Goal: Information Seeking & Learning: Learn about a topic

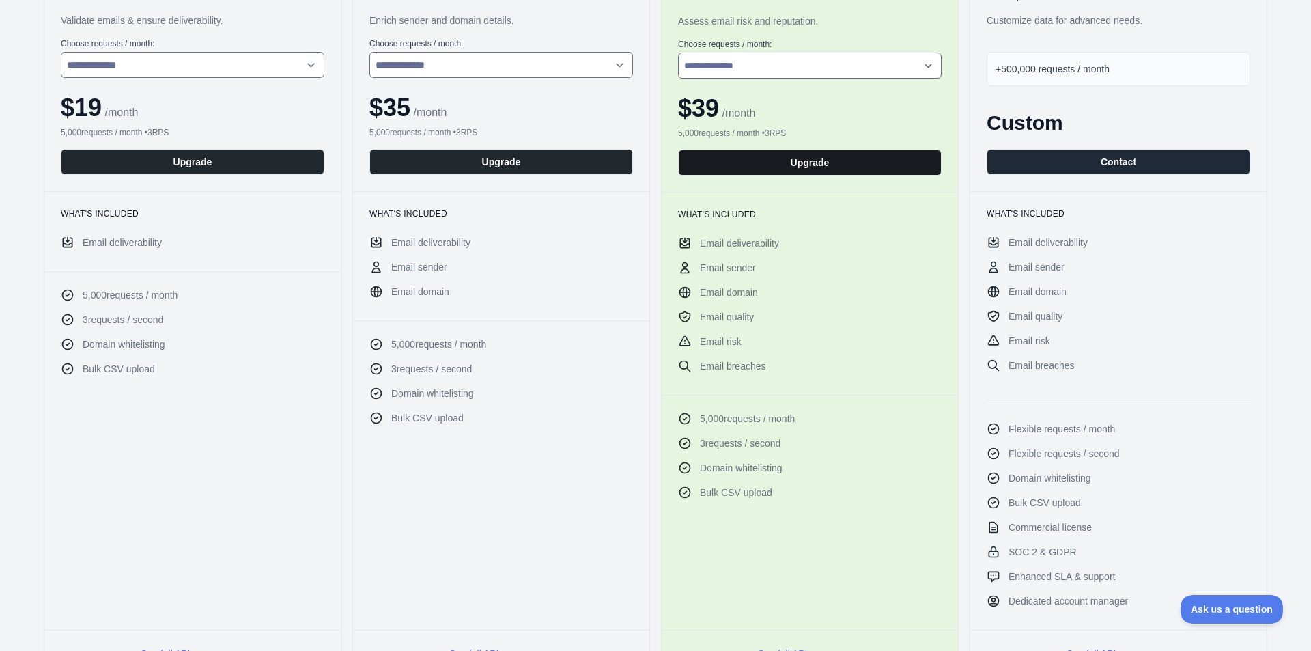
scroll to position [68, 0]
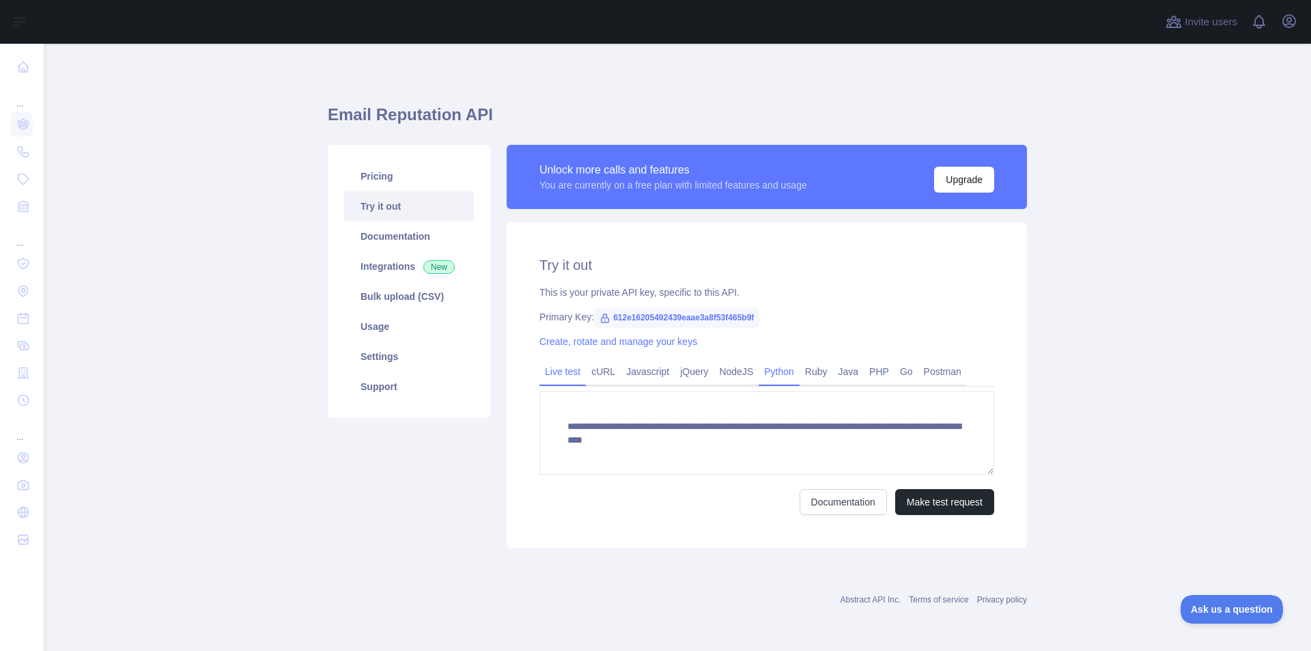
click at [772, 366] on link "Python" at bounding box center [779, 372] width 41 height 22
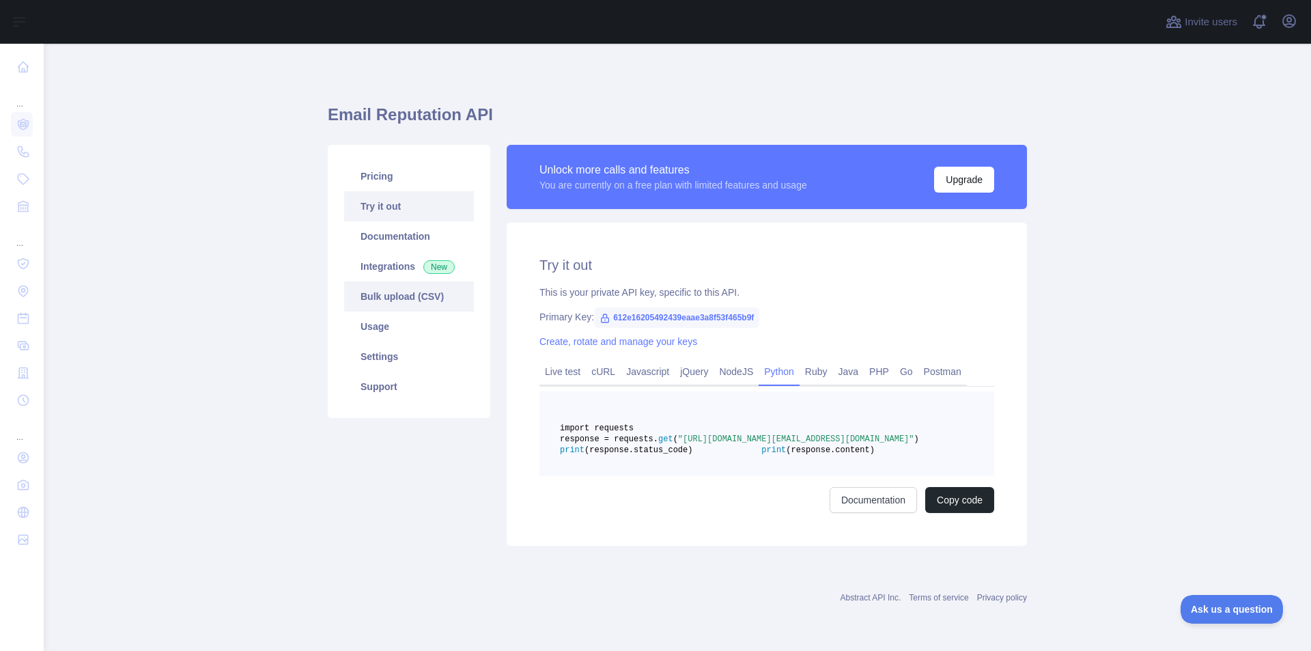
click at [397, 292] on link "Bulk upload (CSV)" at bounding box center [409, 296] width 130 height 30
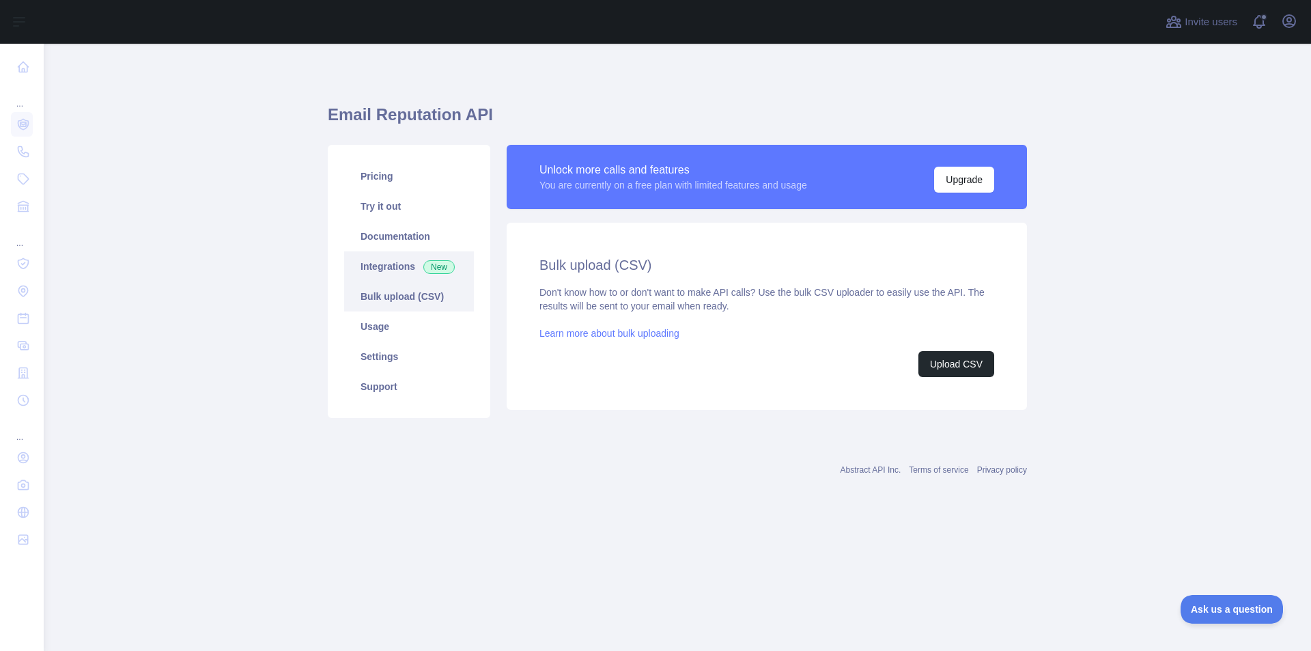
click at [385, 272] on link "Integrations New" at bounding box center [409, 266] width 130 height 30
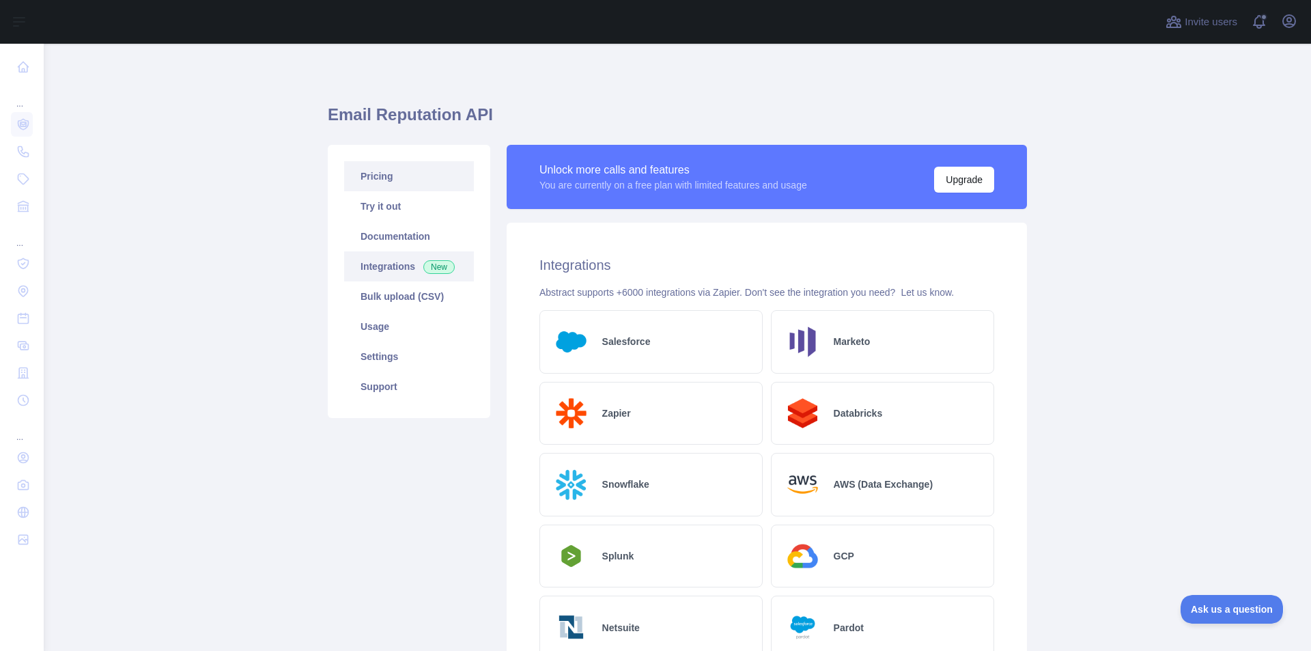
click at [375, 177] on link "Pricing" at bounding box center [409, 176] width 130 height 30
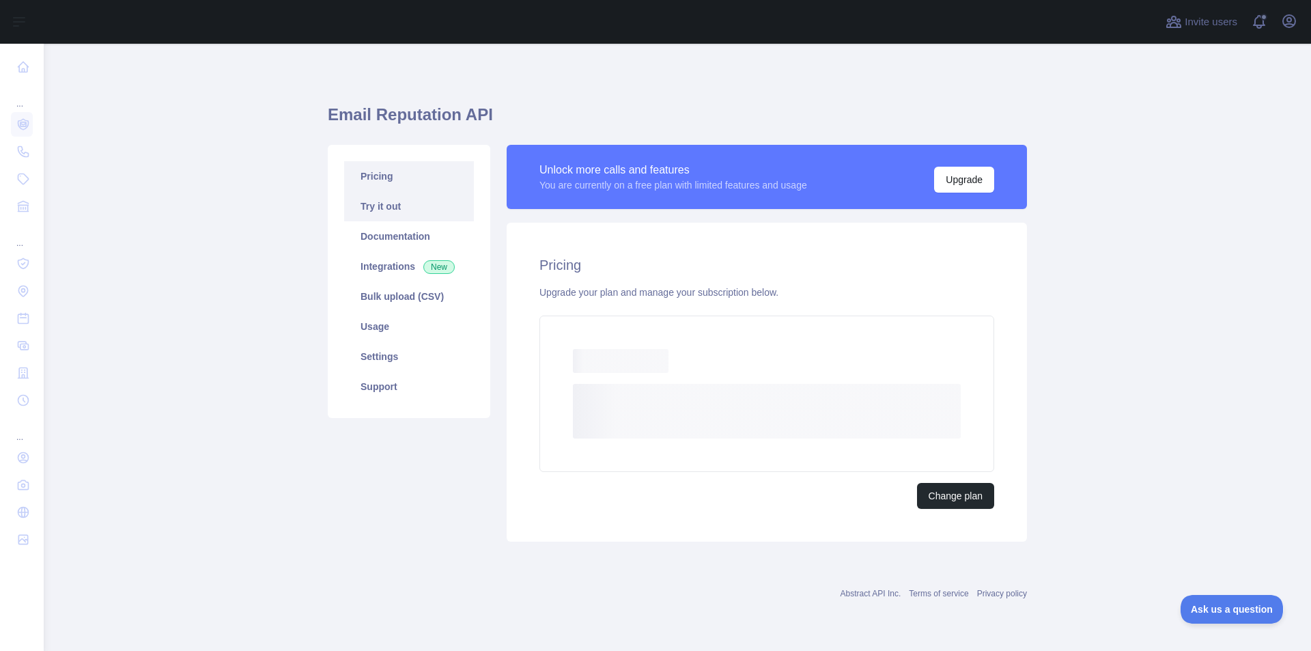
click at [372, 210] on link "Try it out" at bounding box center [409, 206] width 130 height 30
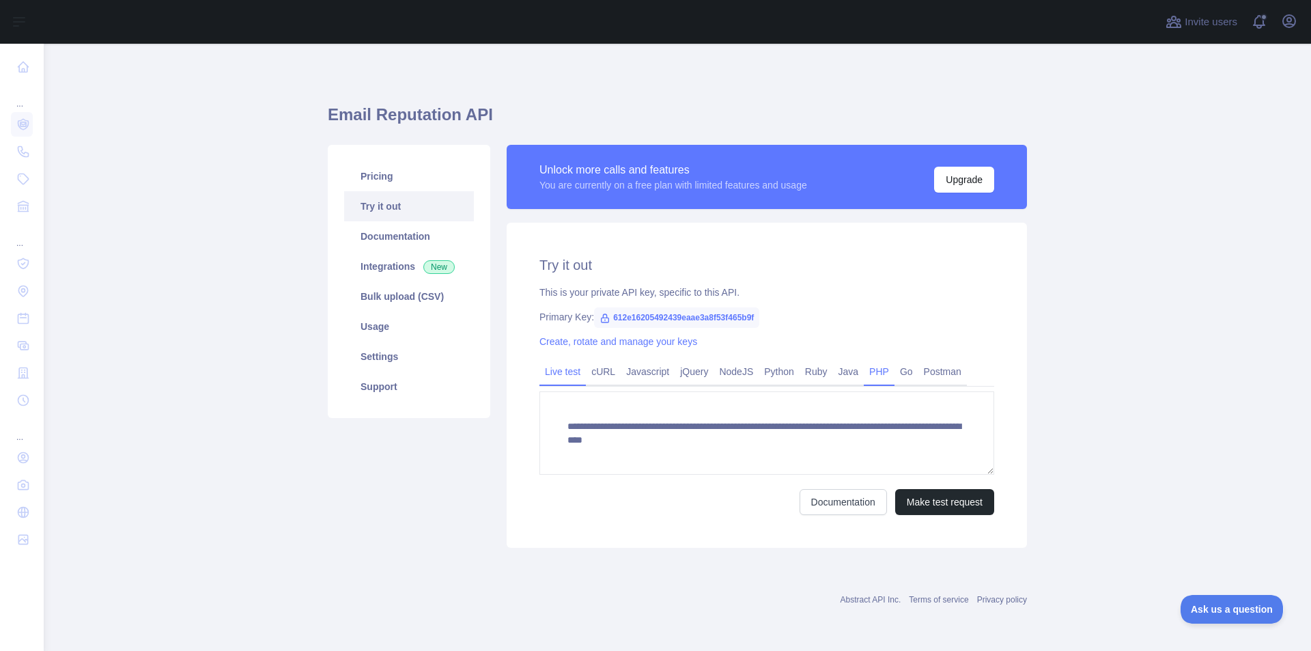
click at [887, 372] on link "PHP" at bounding box center [879, 372] width 31 height 22
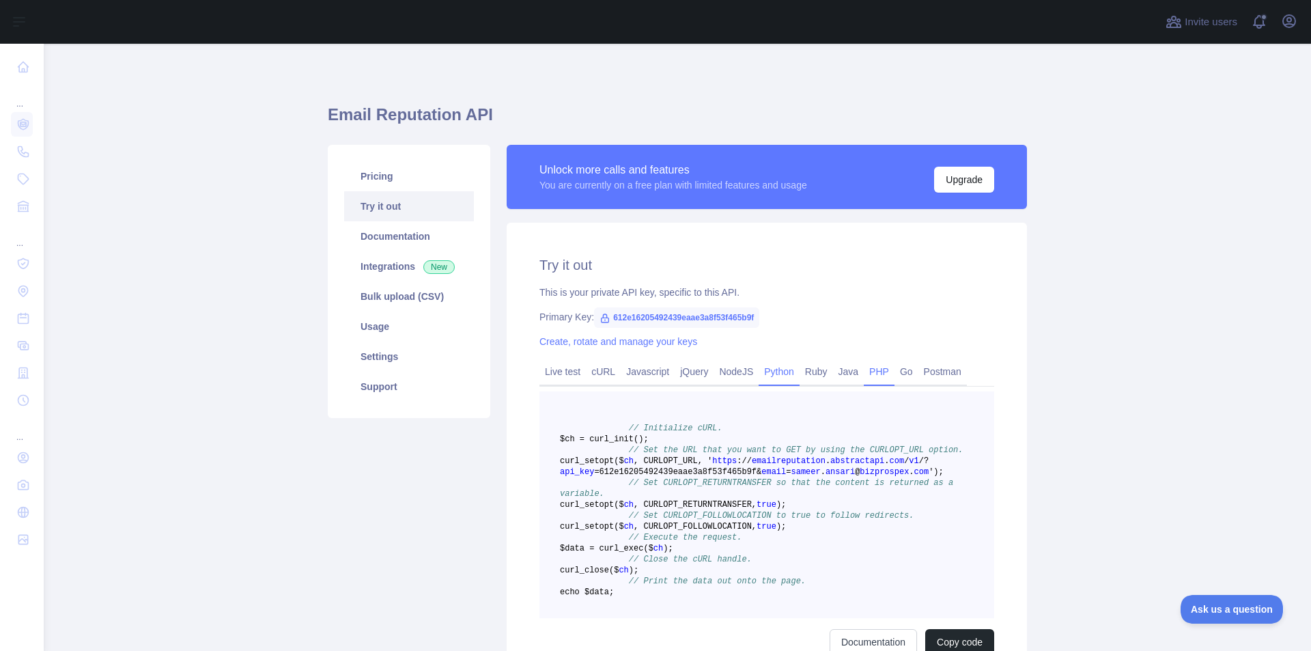
click at [779, 372] on link "Python" at bounding box center [779, 372] width 41 height 22
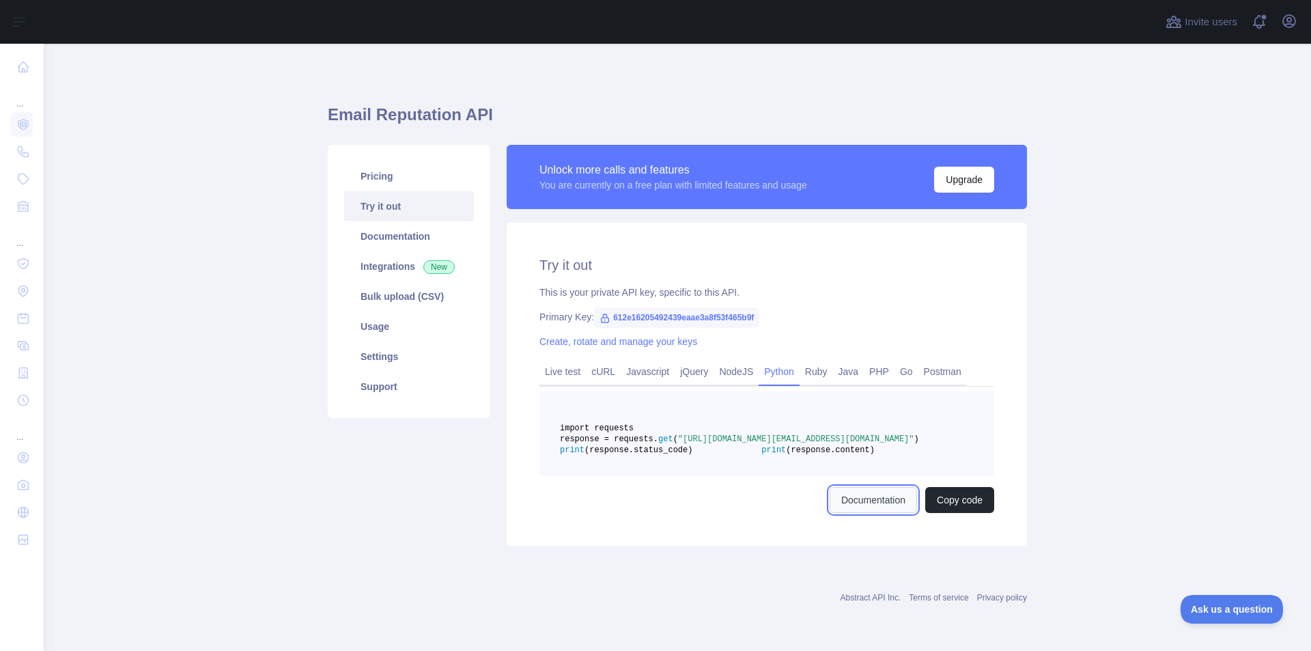
click at [854, 513] on link "Documentation" at bounding box center [873, 500] width 87 height 26
